Goal: Find specific fact: Find specific fact

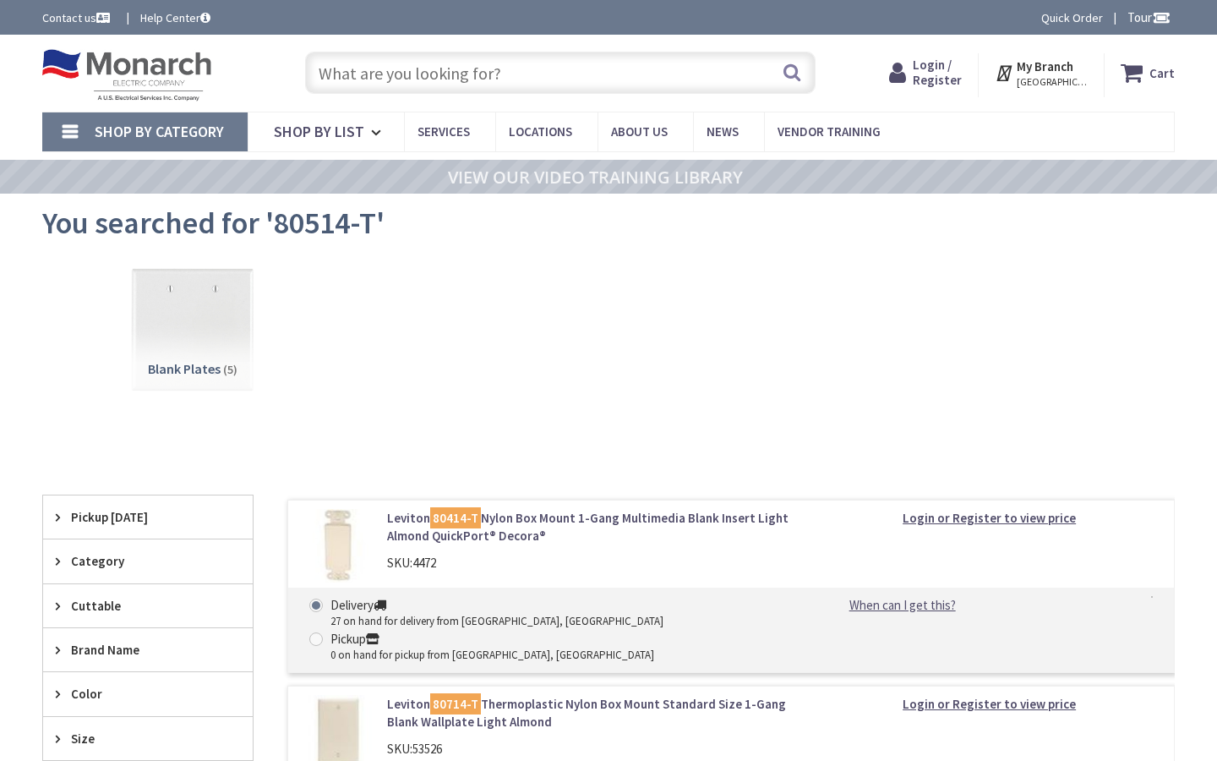
type input "Gough St &, Golden Gate Ave, San Francisco, CA 94102, USA"
